Goal: Information Seeking & Learning: Learn about a topic

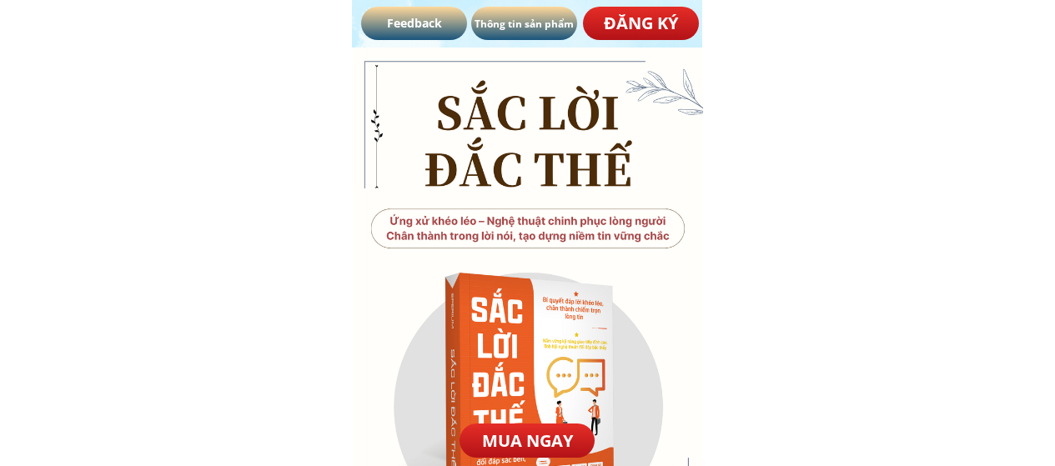
select select "**********"
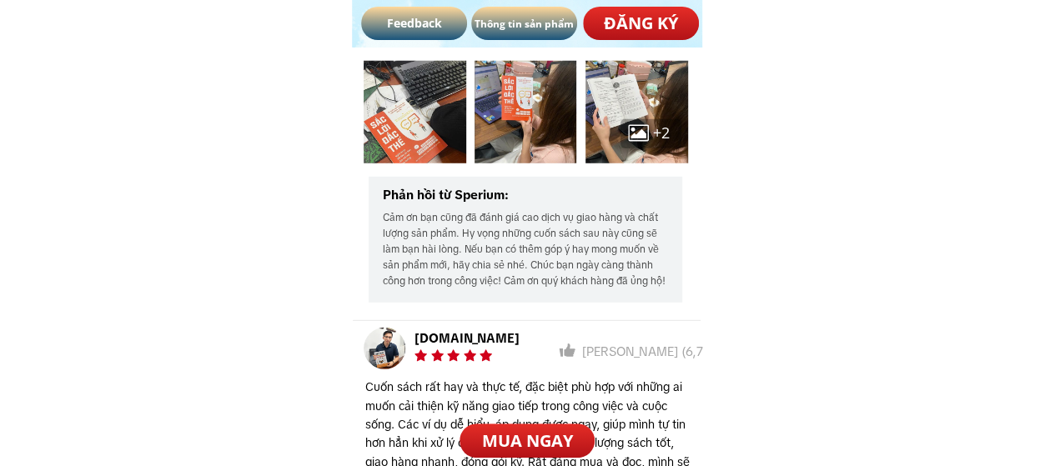
scroll to position [9115, 0]
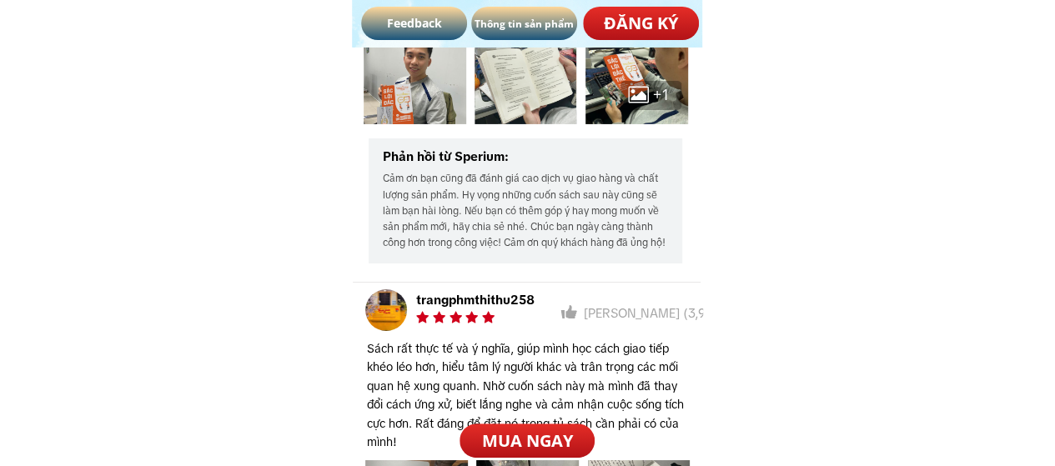
click at [515, 34] on p "Thông tin sản phẩm" at bounding box center [524, 23] width 106 height 33
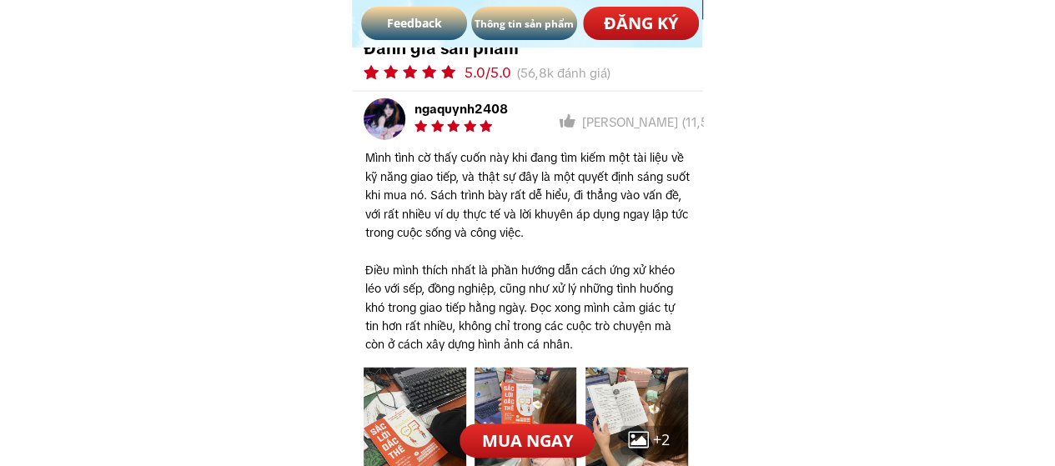
scroll to position [8581, 0]
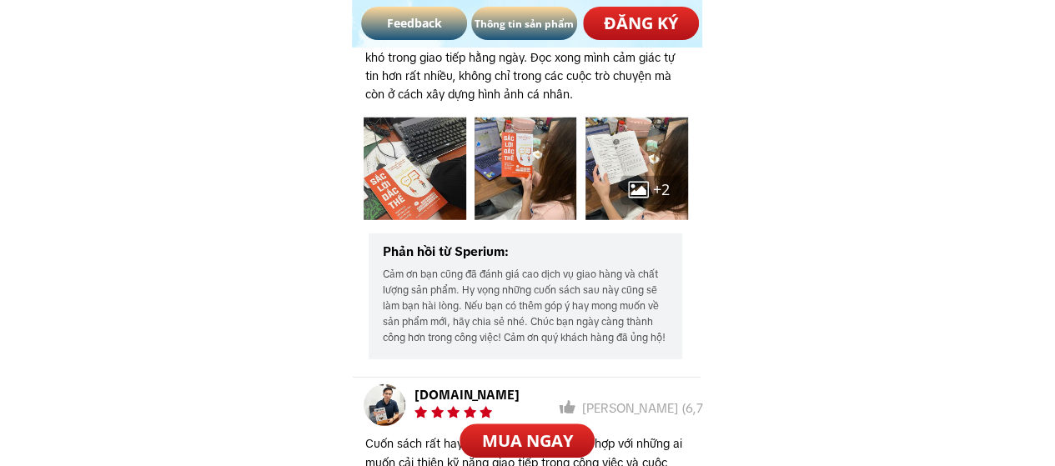
click at [415, 179] on div at bounding box center [415, 169] width 103 height 103
click at [524, 161] on div at bounding box center [525, 169] width 103 height 103
click at [645, 189] on div at bounding box center [638, 190] width 21 height 21
click at [635, 154] on div at bounding box center [636, 169] width 103 height 103
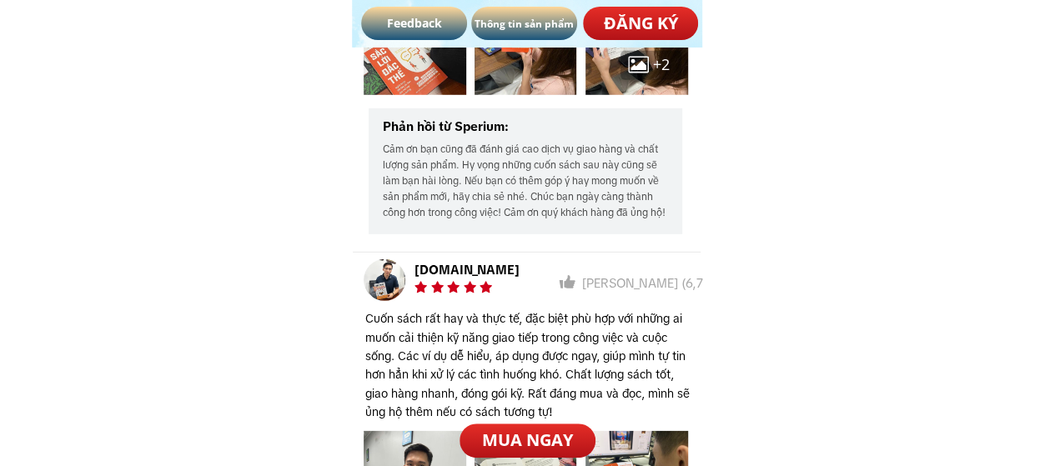
scroll to position [8914, 0]
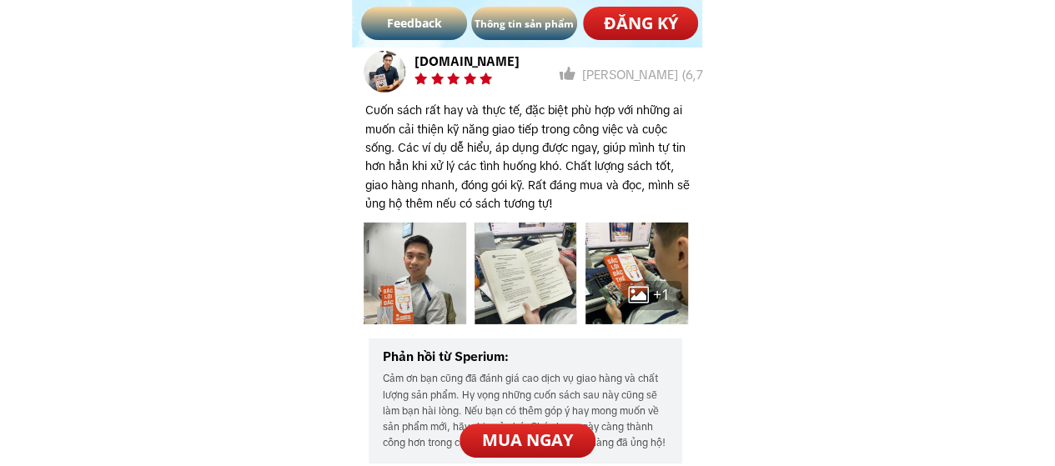
click at [540, 271] on div at bounding box center [525, 274] width 103 height 103
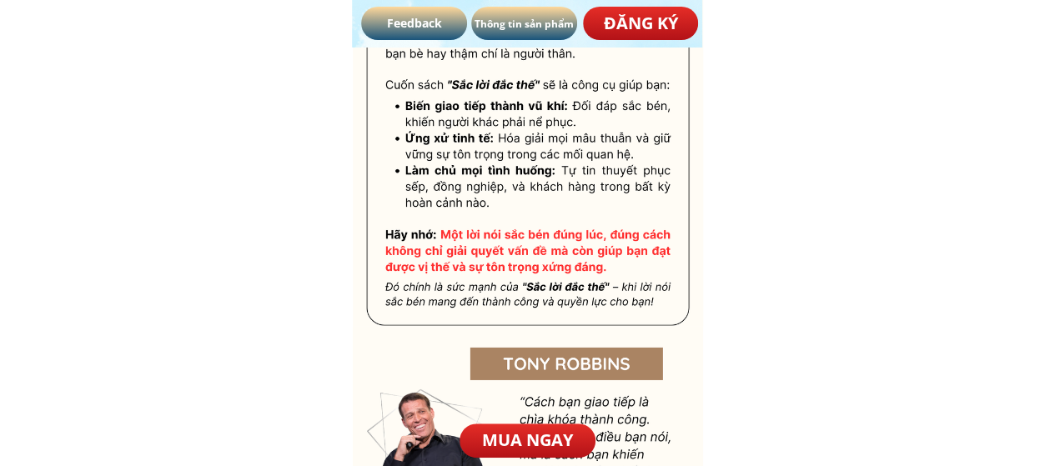
scroll to position [1953, 0]
